Goal: Navigation & Orientation: Find specific page/section

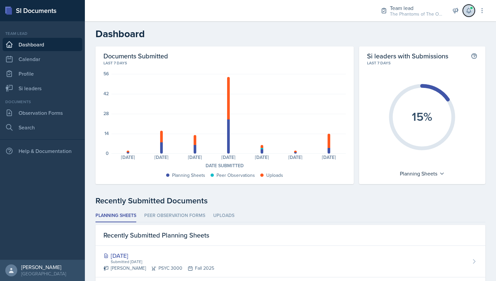
click at [465, 9] on icon at bounding box center [468, 10] width 7 height 7
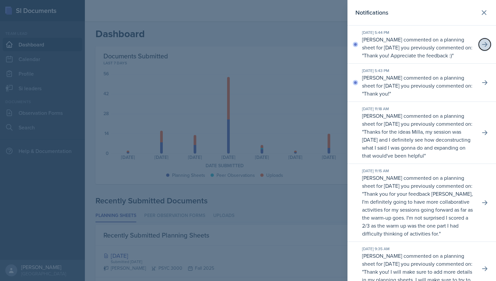
click at [481, 46] on icon at bounding box center [484, 44] width 7 height 7
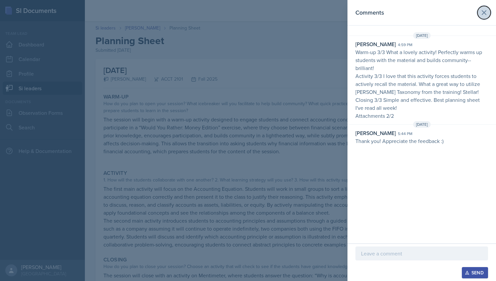
click at [489, 11] on button at bounding box center [483, 12] width 13 height 13
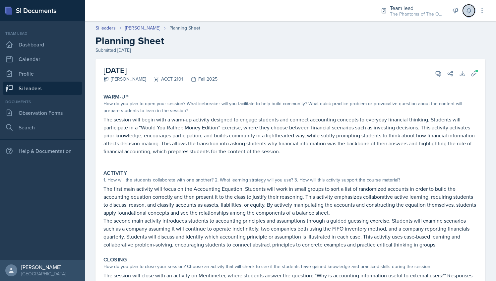
click at [465, 13] on button at bounding box center [468, 11] width 12 height 12
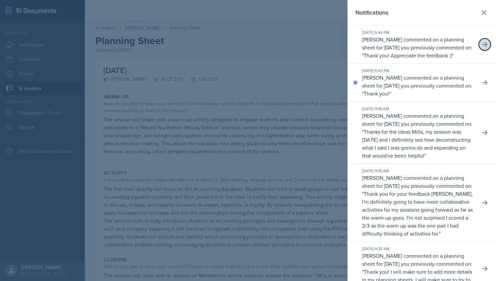
click at [478, 49] on button at bounding box center [484, 44] width 12 height 12
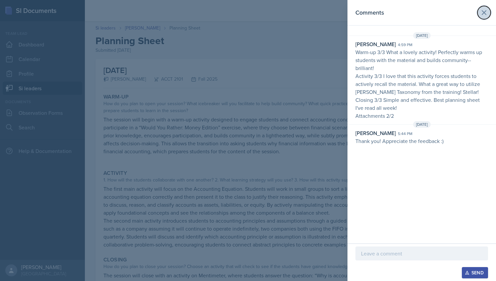
click at [483, 11] on icon at bounding box center [484, 13] width 8 height 8
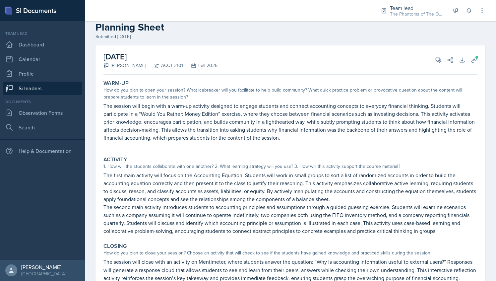
scroll to position [12, 0]
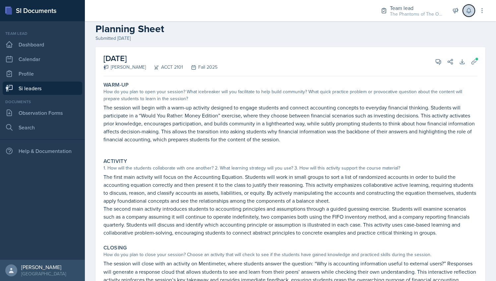
click at [467, 12] on icon at bounding box center [468, 10] width 4 height 5
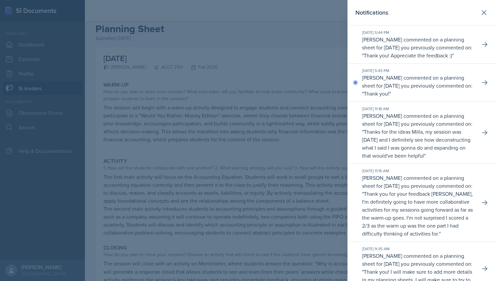
click at [320, 91] on div at bounding box center [248, 140] width 496 height 281
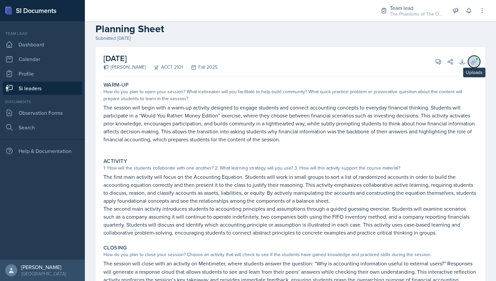
click at [470, 61] on icon at bounding box center [473, 61] width 7 height 7
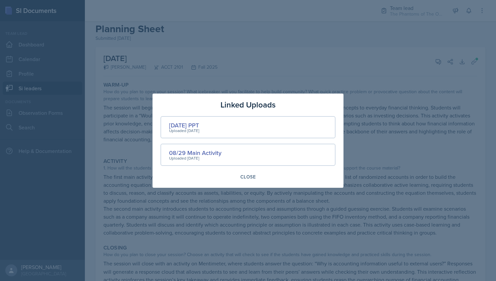
click at [354, 77] on div at bounding box center [248, 140] width 496 height 281
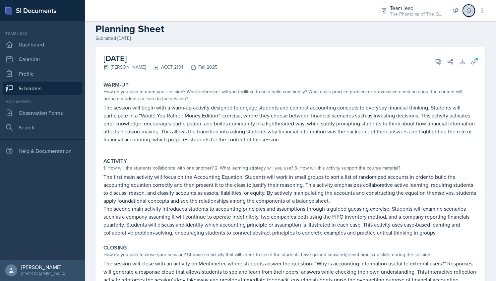
click at [466, 10] on icon at bounding box center [468, 10] width 7 height 7
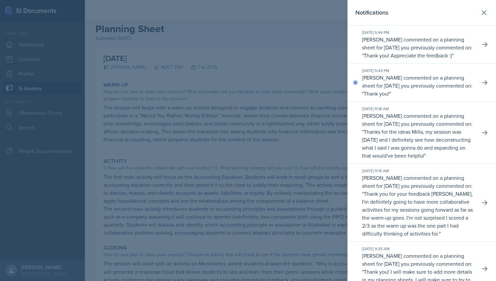
scroll to position [41, 0]
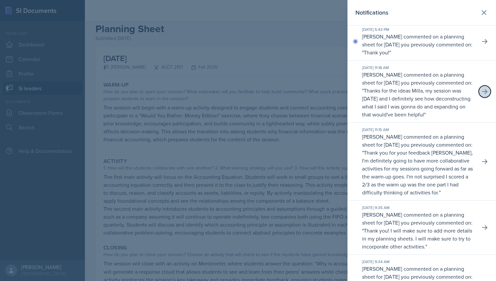
click at [481, 95] on icon at bounding box center [484, 91] width 7 height 7
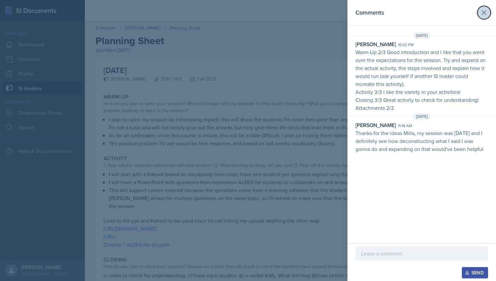
click at [483, 11] on icon at bounding box center [484, 13] width 8 height 8
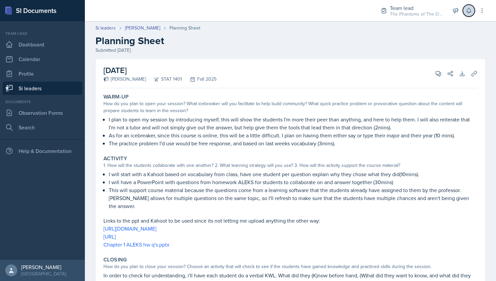
click at [467, 13] on icon at bounding box center [468, 10] width 7 height 7
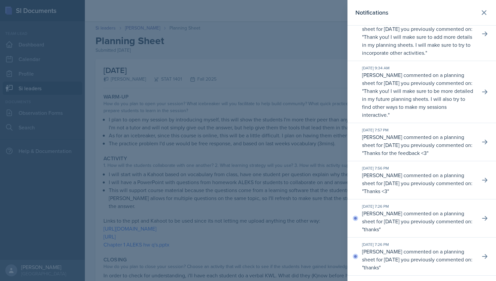
scroll to position [235, 0]
click at [481, 95] on icon at bounding box center [484, 91] width 7 height 7
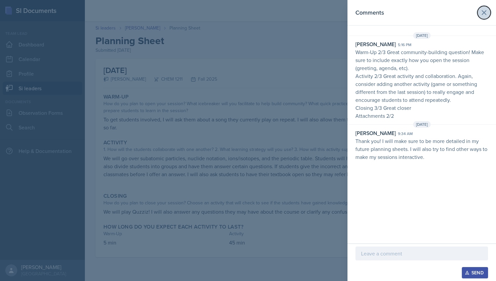
click at [483, 15] on icon at bounding box center [484, 13] width 8 height 8
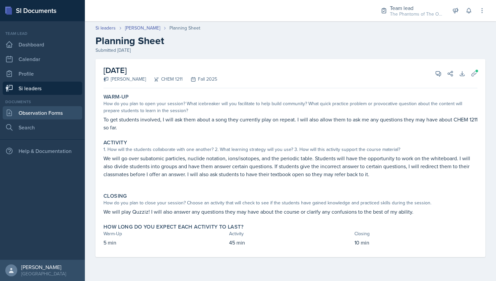
click at [58, 111] on link "Observation Forms" at bounding box center [42, 112] width 79 height 13
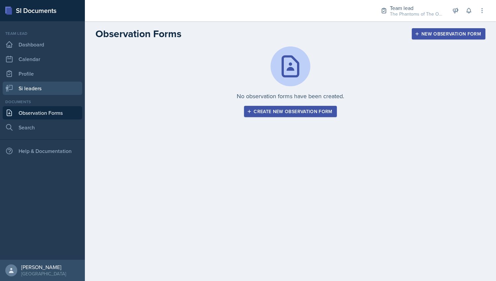
click at [41, 82] on link "Si leaders" at bounding box center [42, 87] width 79 height 13
